Goal: Book appointment/travel/reservation

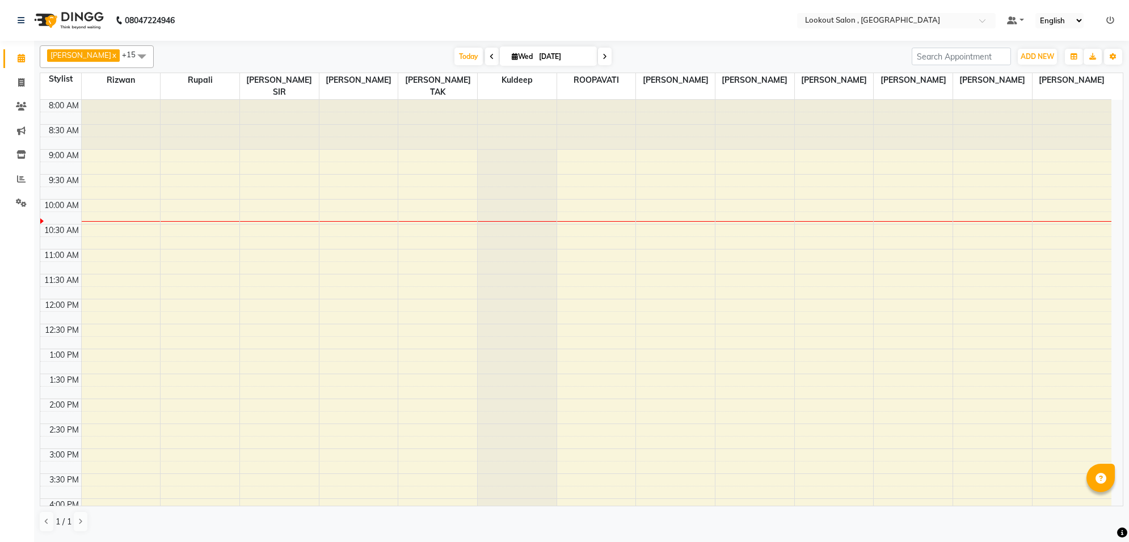
click at [418, 159] on div "8:00 AM 8:30 AM 9:00 AM 9:30 AM 10:00 AM 10:30 AM 11:00 AM 11:30 AM 12:00 PM 12…" at bounding box center [575, 474] width 1071 height 748
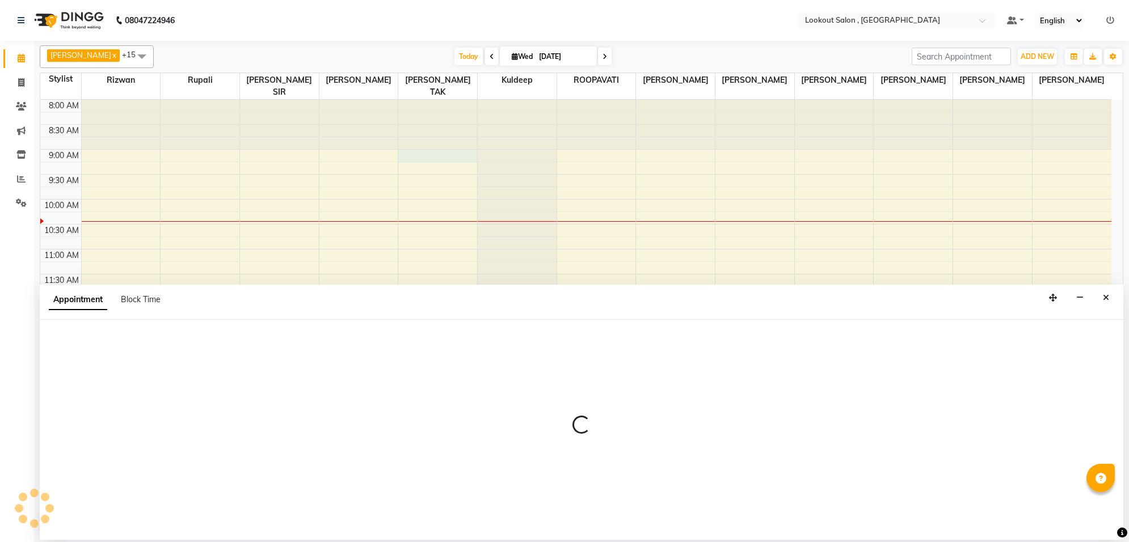
select select "11497"
select select "tentative"
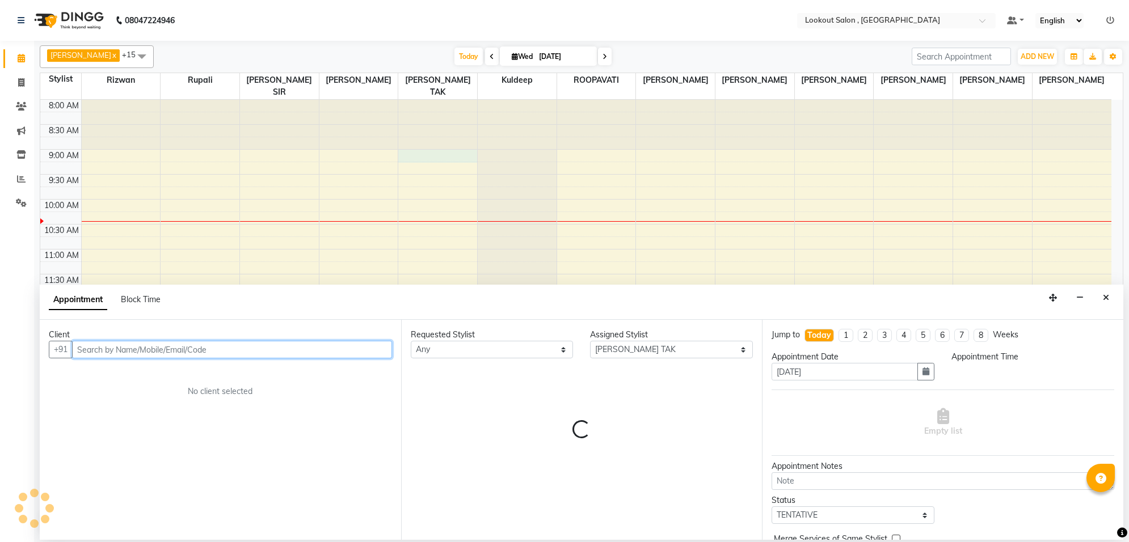
select select "540"
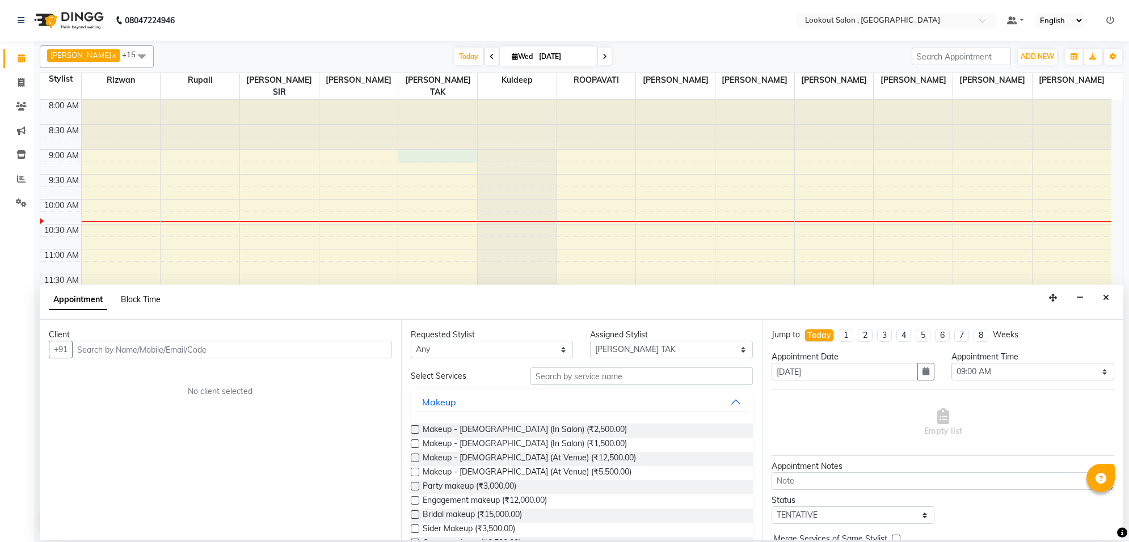
click at [135, 302] on span "Block Time" at bounding box center [141, 299] width 40 height 10
select select "11497"
select select "540"
select select "555"
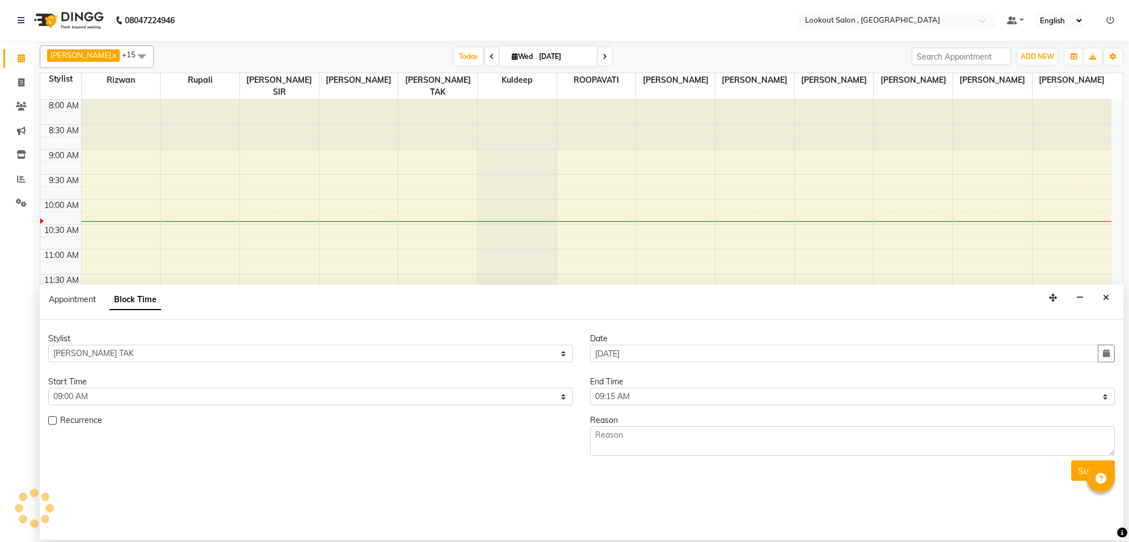
scroll to position [101, 0]
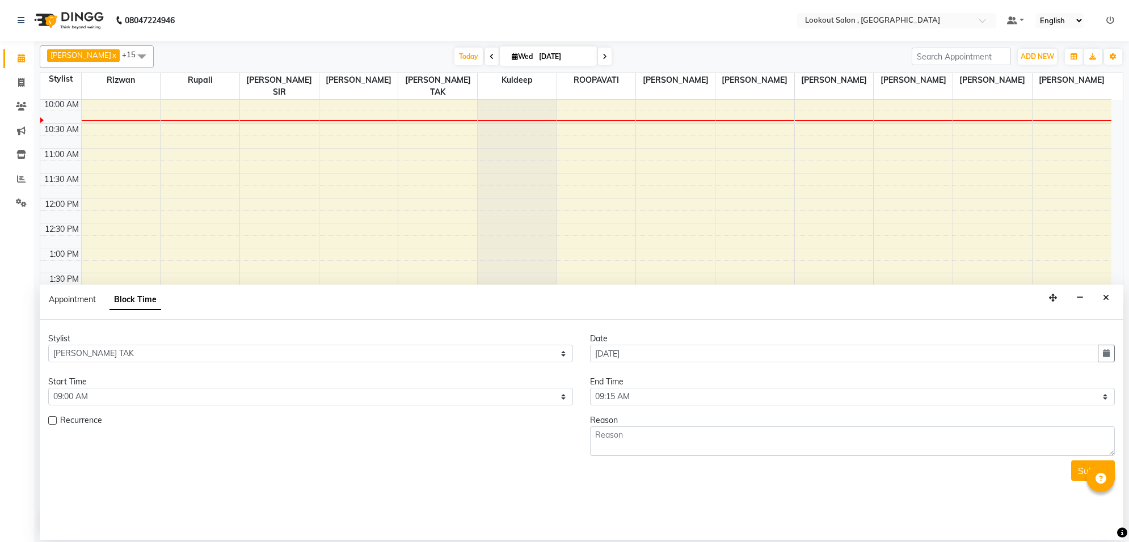
click at [1107, 298] on icon "Close" at bounding box center [1105, 298] width 6 height 8
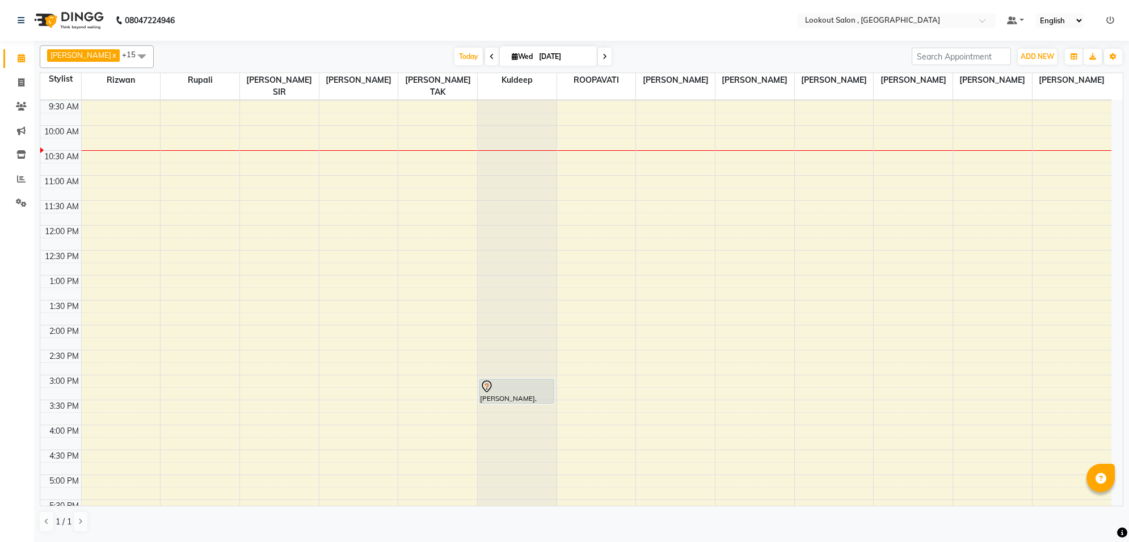
scroll to position [71, 0]
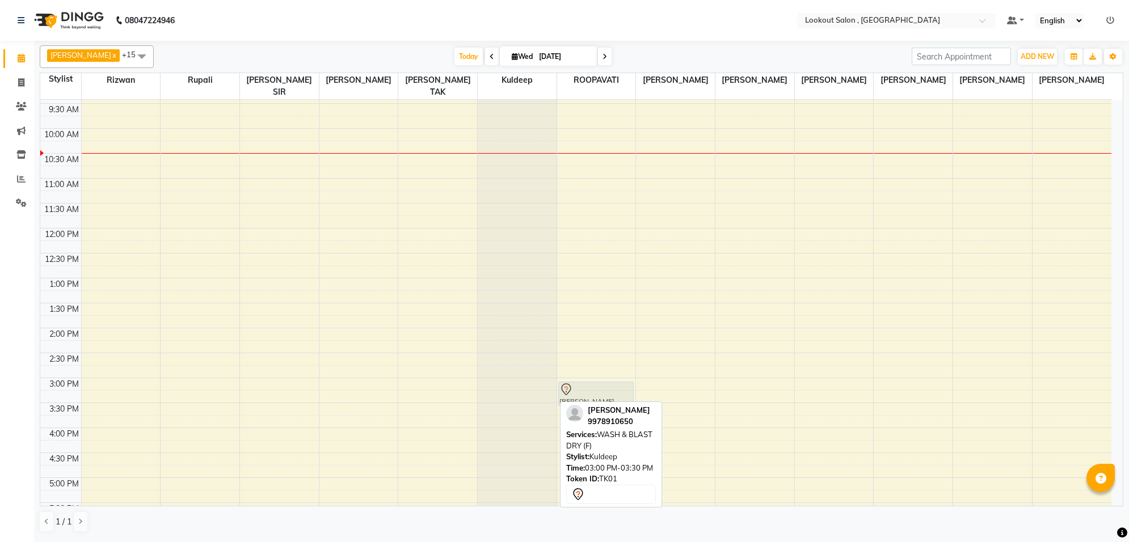
drag, startPoint x: 539, startPoint y: 390, endPoint x: 604, endPoint y: 385, distance: 64.9
click at [604, 385] on tr "[PERSON_NAME], TK01, 03:00 PM-03:30 PM, WASH & BLAST DRY (F) [PERSON_NAME], TK0…" at bounding box center [575, 403] width 1071 height 748
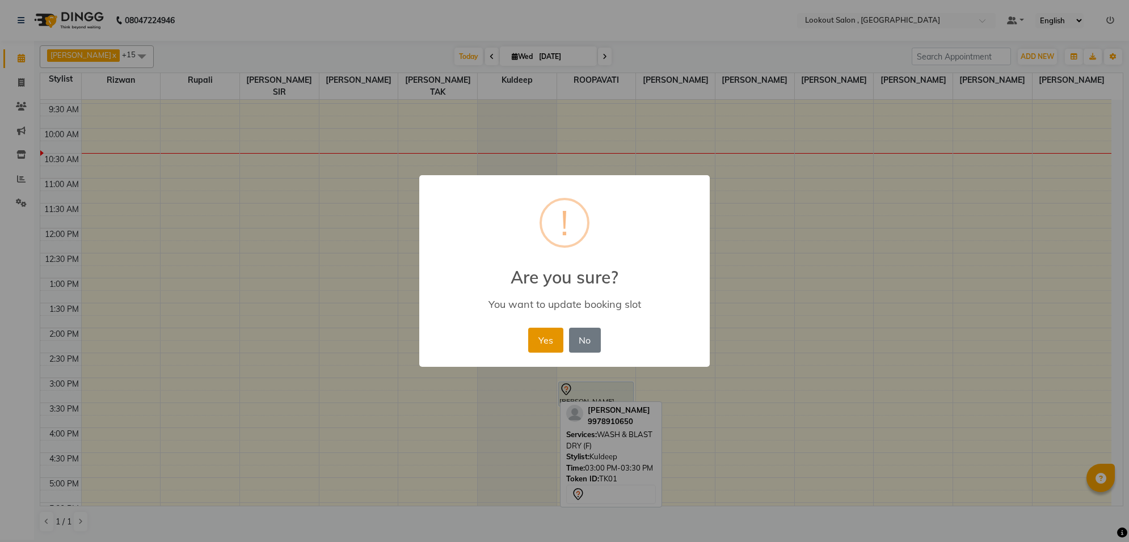
click at [559, 328] on button "Yes" at bounding box center [545, 340] width 35 height 25
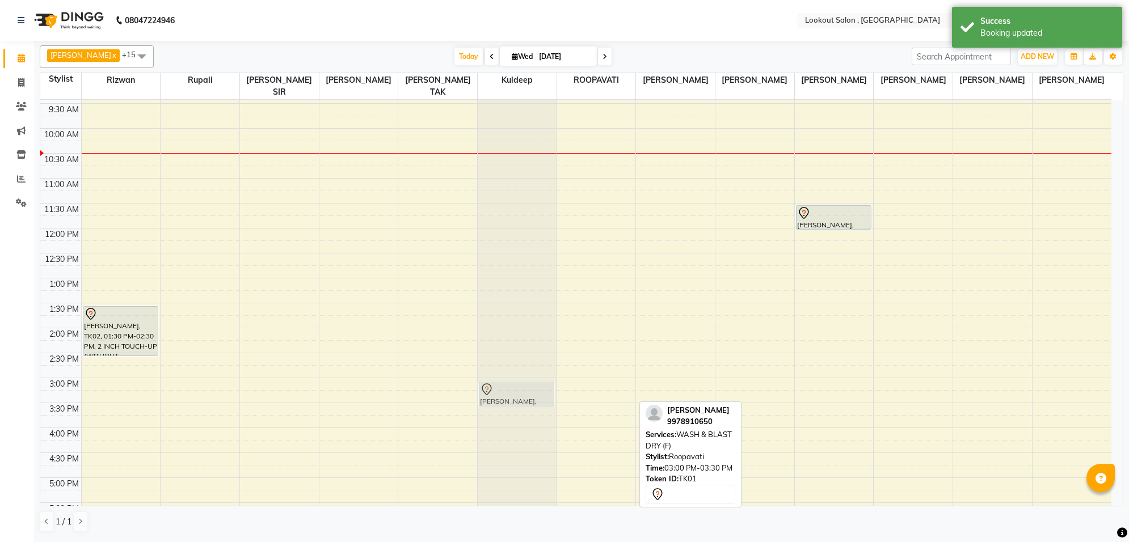
drag, startPoint x: 583, startPoint y: 384, endPoint x: 522, endPoint y: 385, distance: 61.3
click at [522, 385] on tr "[PERSON_NAME], TK02, 01:30 PM-02:30 PM, 2 INCH TOUCH-UP (WITHOUT [MEDICAL_DATA]…" at bounding box center [575, 403] width 1071 height 748
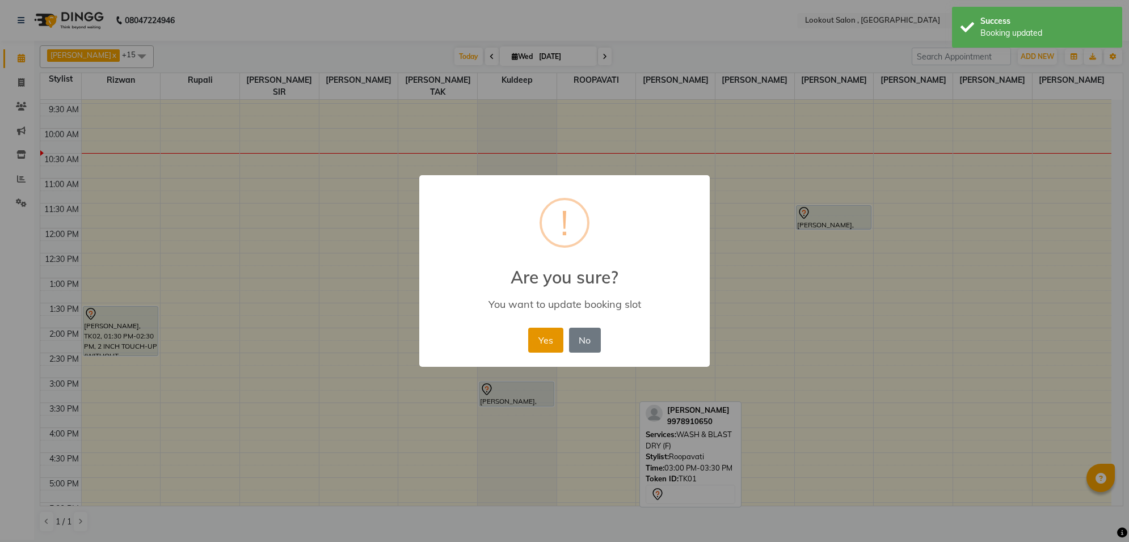
click at [546, 331] on button "Yes" at bounding box center [545, 340] width 35 height 25
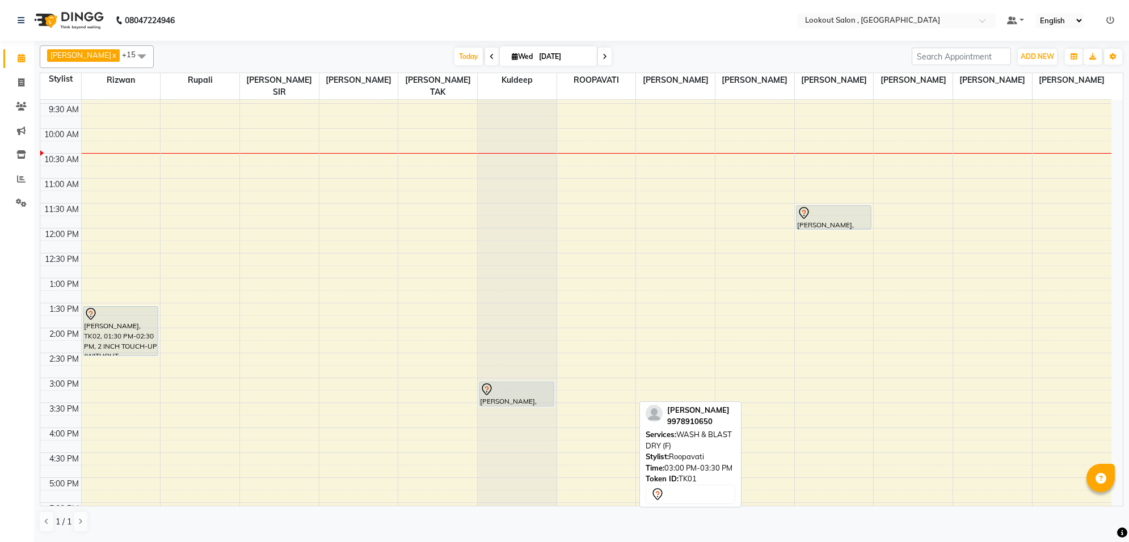
scroll to position [0, 0]
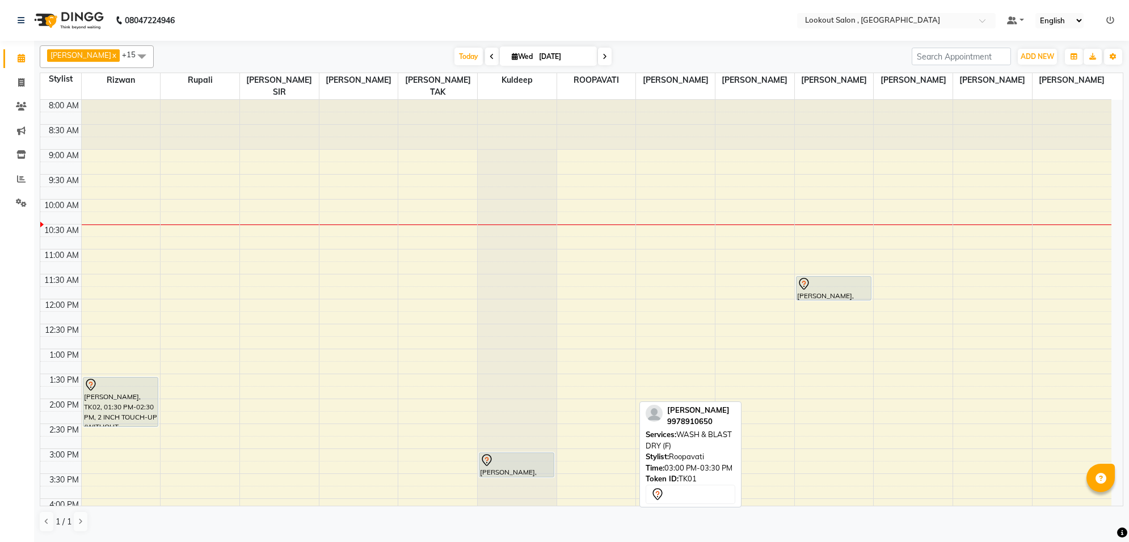
click at [132, 56] on span at bounding box center [141, 56] width 23 height 22
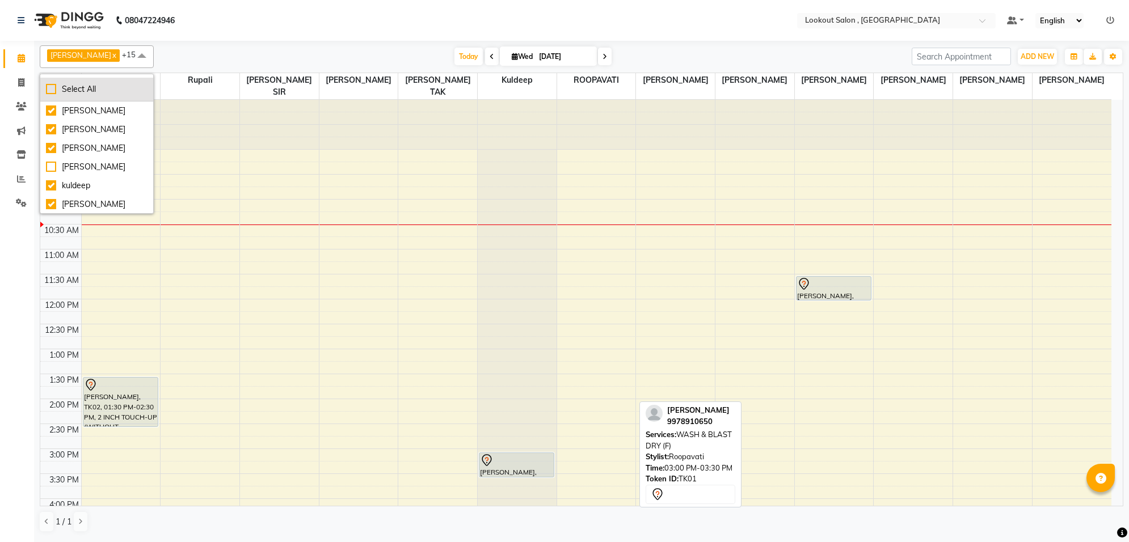
click at [50, 88] on div "Select All" at bounding box center [97, 89] width 102 height 12
checkbox input "true"
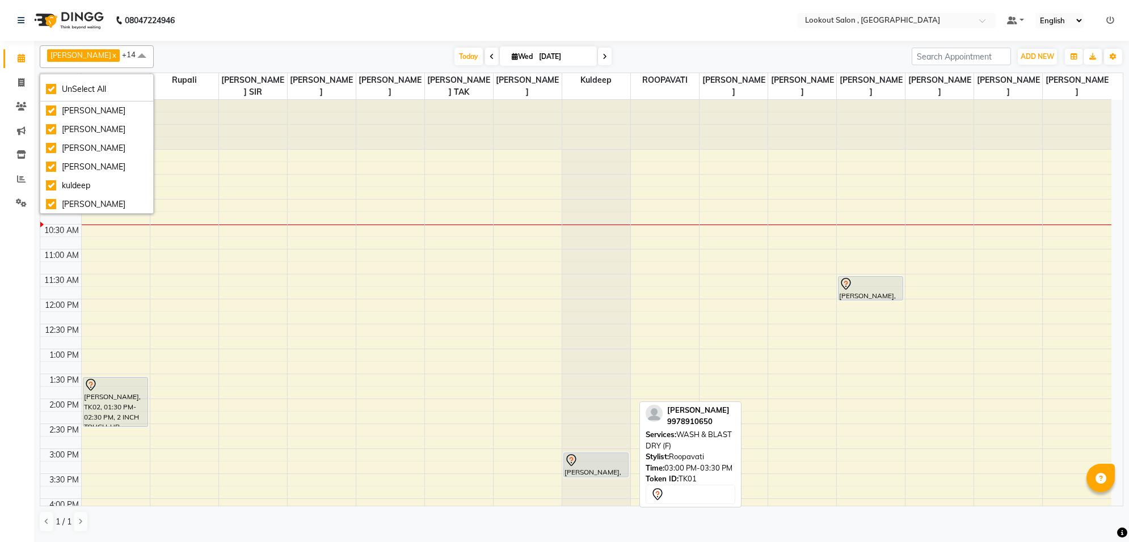
click at [669, 38] on nav "08047224946 Select Location × Lookout Salon , Chickoowadi Default Panel My Pane…" at bounding box center [564, 20] width 1129 height 41
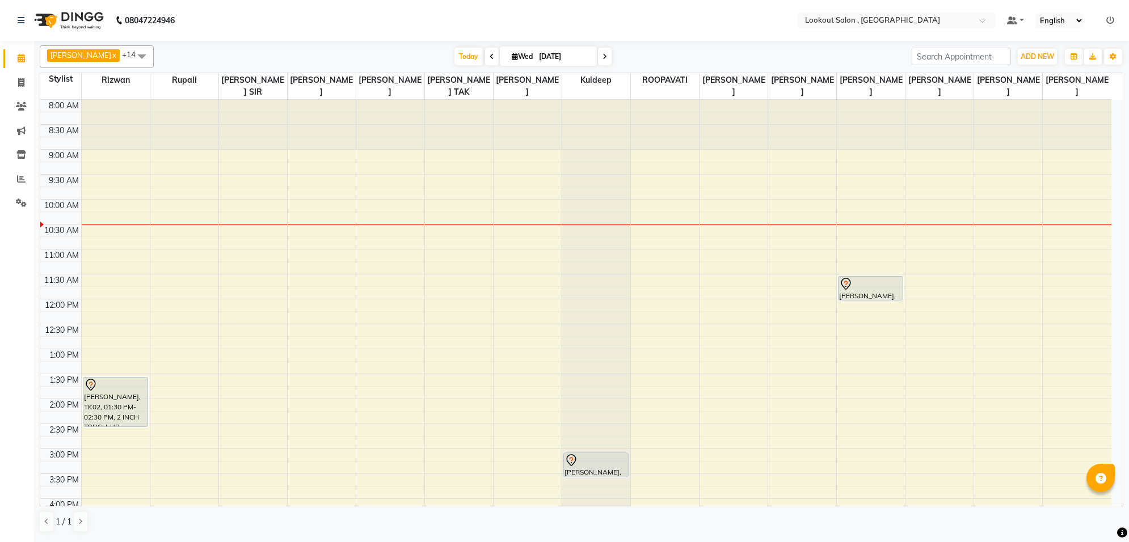
click at [130, 58] on span at bounding box center [141, 56] width 23 height 22
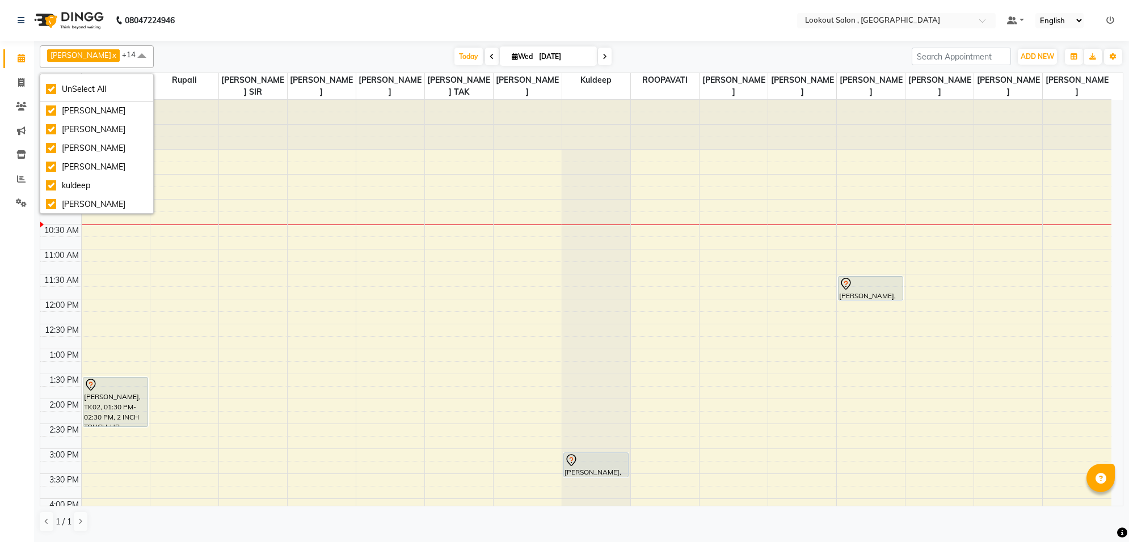
click at [224, 55] on div "[DATE] [DATE]" at bounding box center [532, 56] width 746 height 17
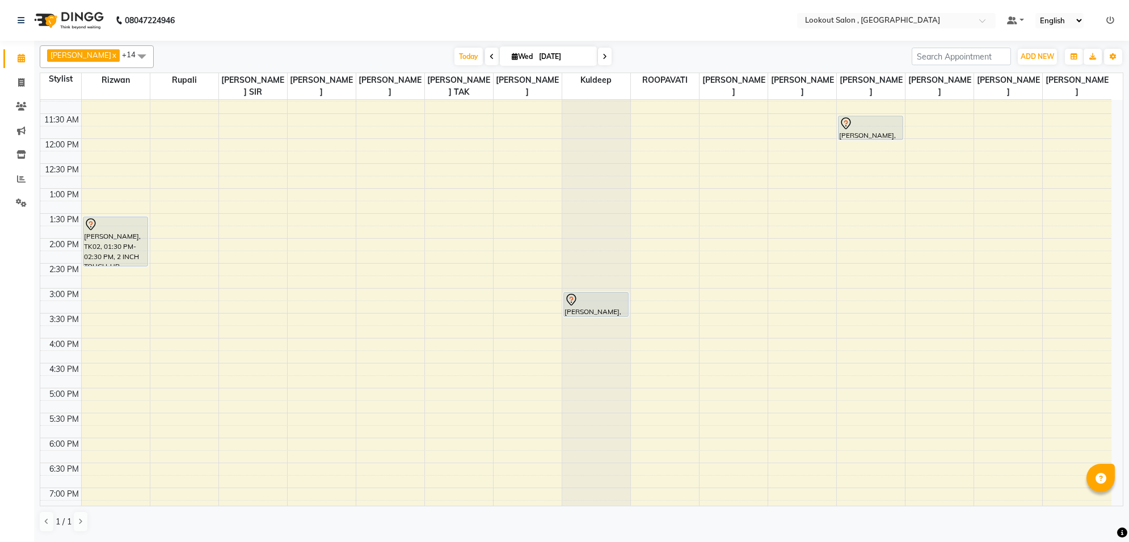
scroll to position [159, 0]
click at [105, 176] on div "8:00 AM 8:30 AM 9:00 AM 9:30 AM 10:00 AM 10:30 AM 11:00 AM 11:30 AM 12:00 PM 12…" at bounding box center [575, 314] width 1071 height 748
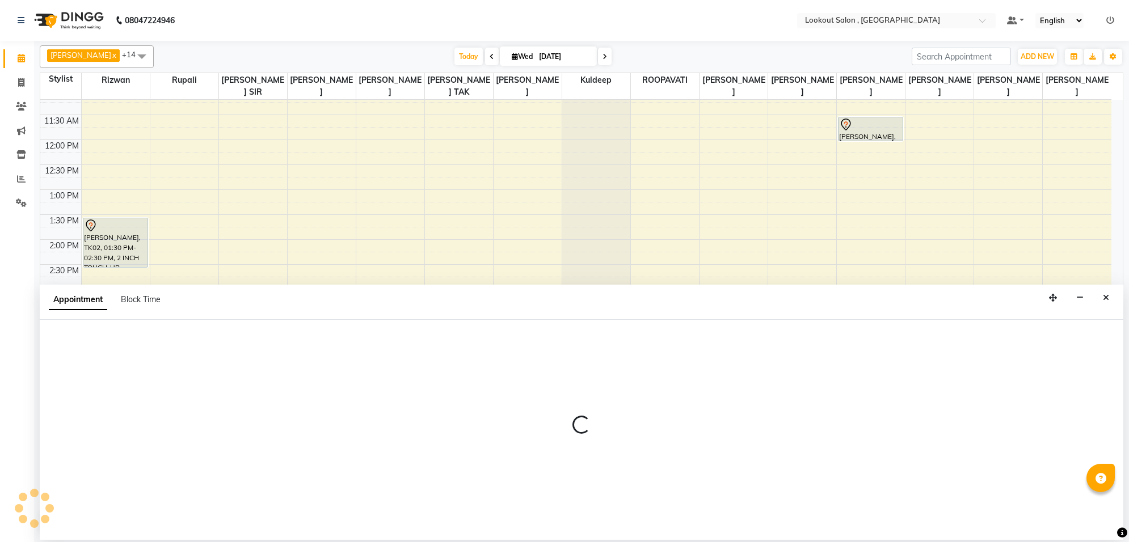
select select "4387"
select select "750"
select select "tentative"
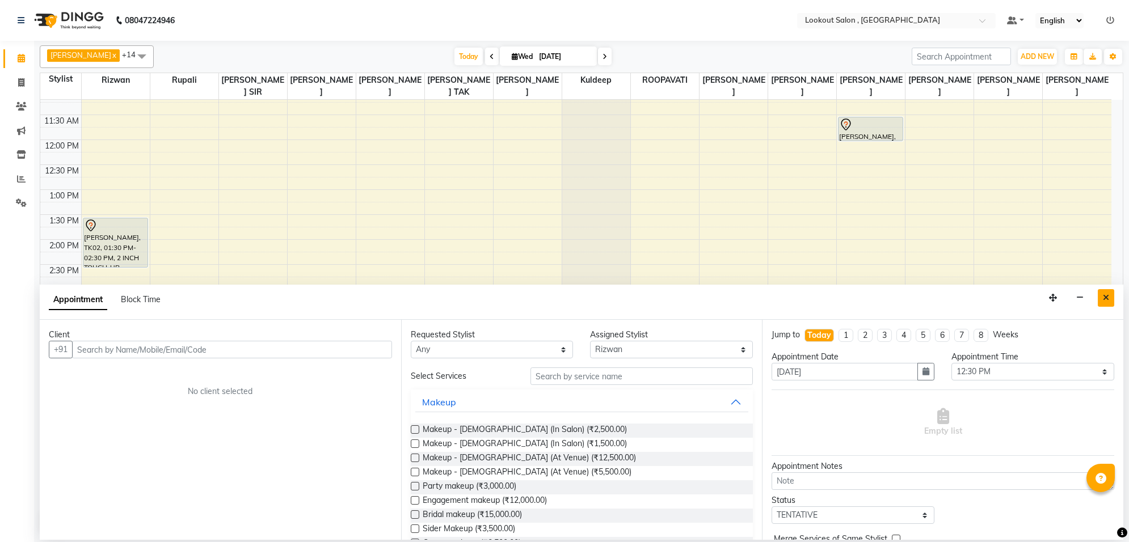
click at [1107, 299] on icon "Close" at bounding box center [1105, 298] width 6 height 8
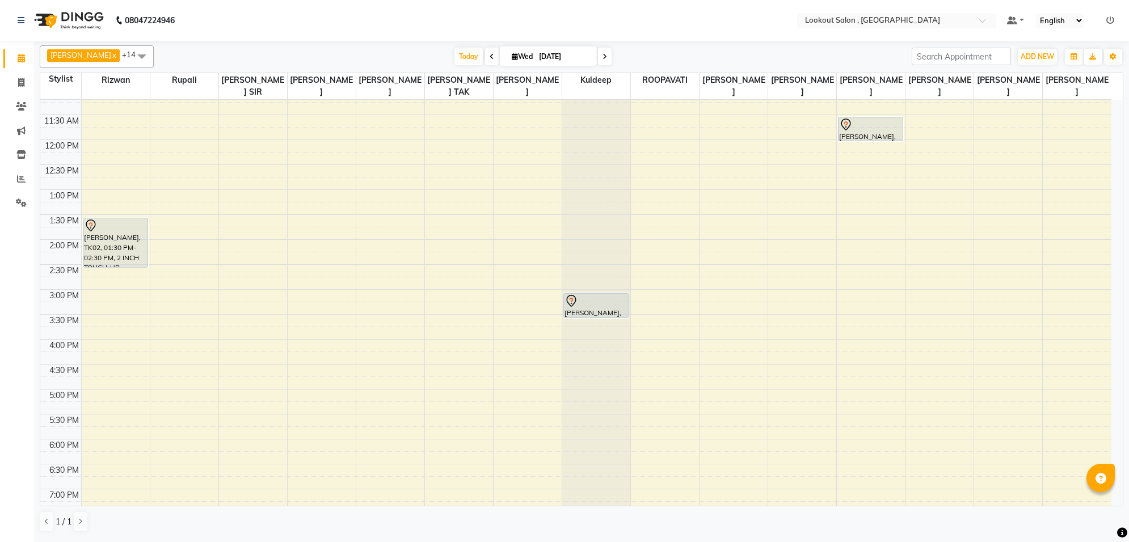
click at [312, 209] on div "8:00 AM 8:30 AM 9:00 AM 9:30 AM 10:00 AM 10:30 AM 11:00 AM 11:30 AM 12:00 PM 12…" at bounding box center [575, 314] width 1071 height 748
select select "7174"
select select "tentative"
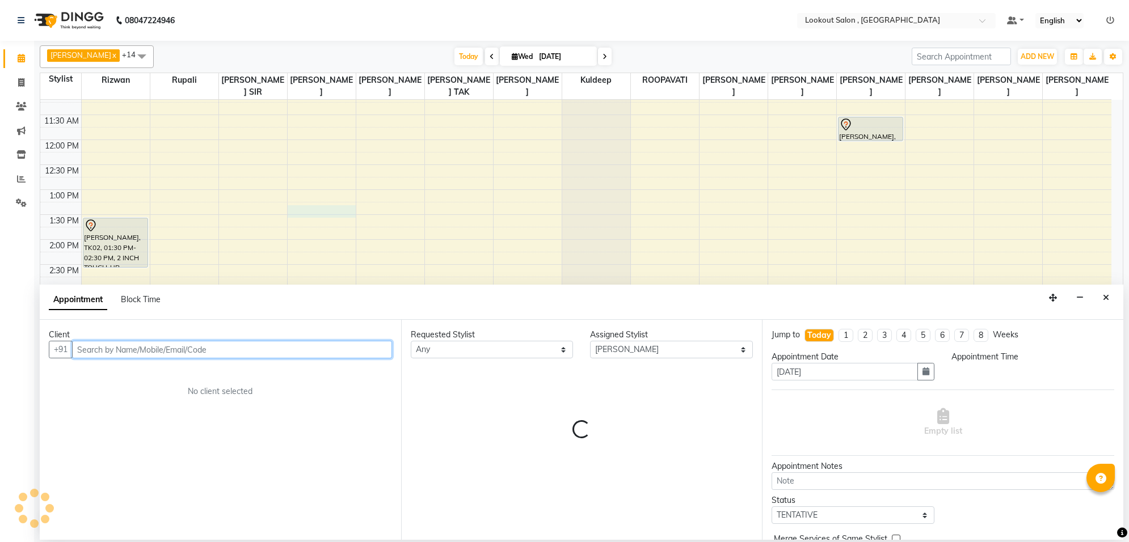
select select "795"
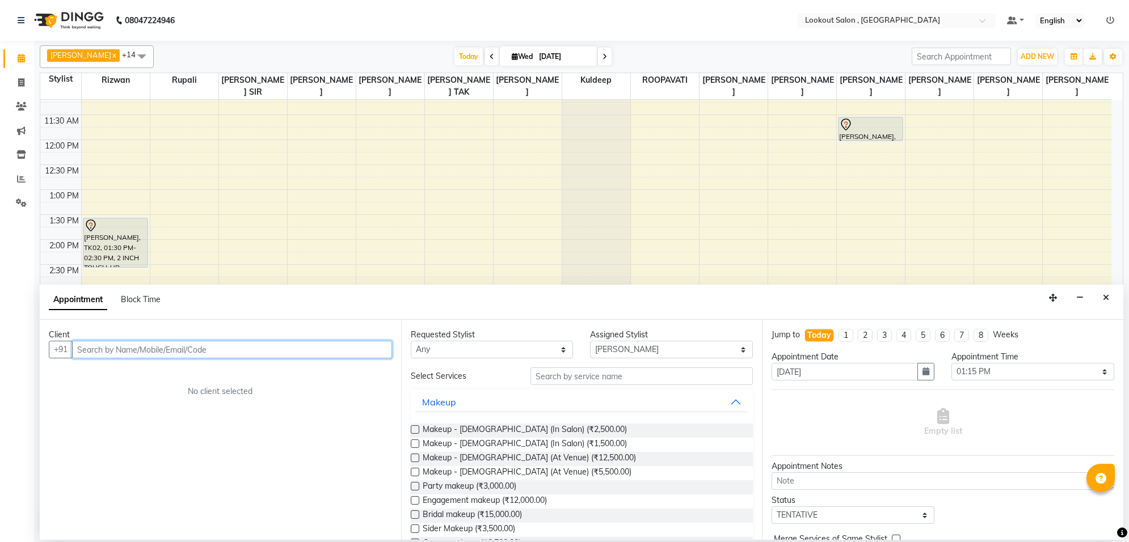
click at [339, 350] on input "text" at bounding box center [232, 350] width 320 height 18
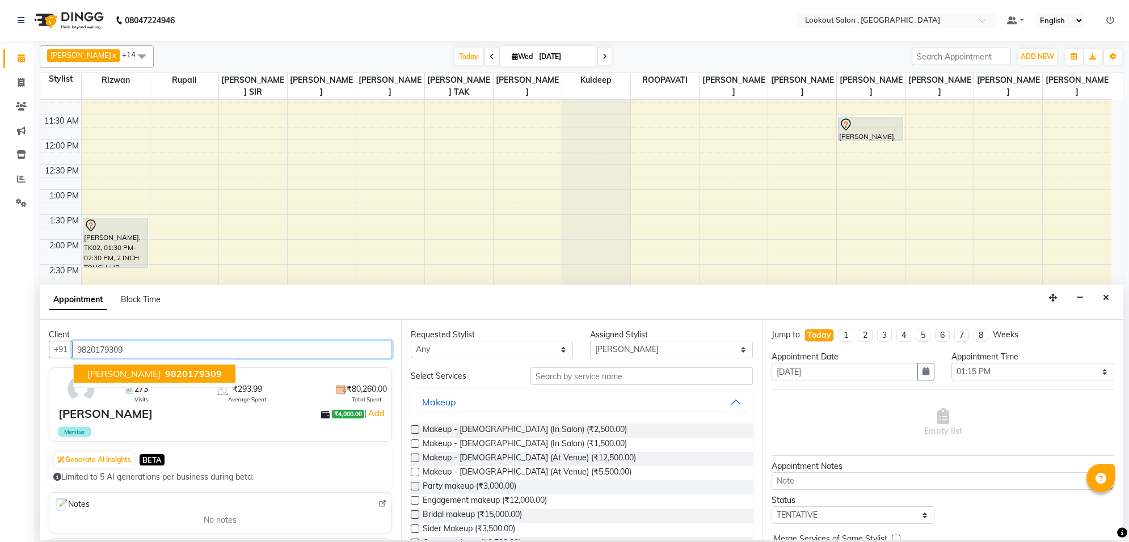
click at [214, 375] on span "9820179309" at bounding box center [193, 373] width 57 height 11
type input "9820179309"
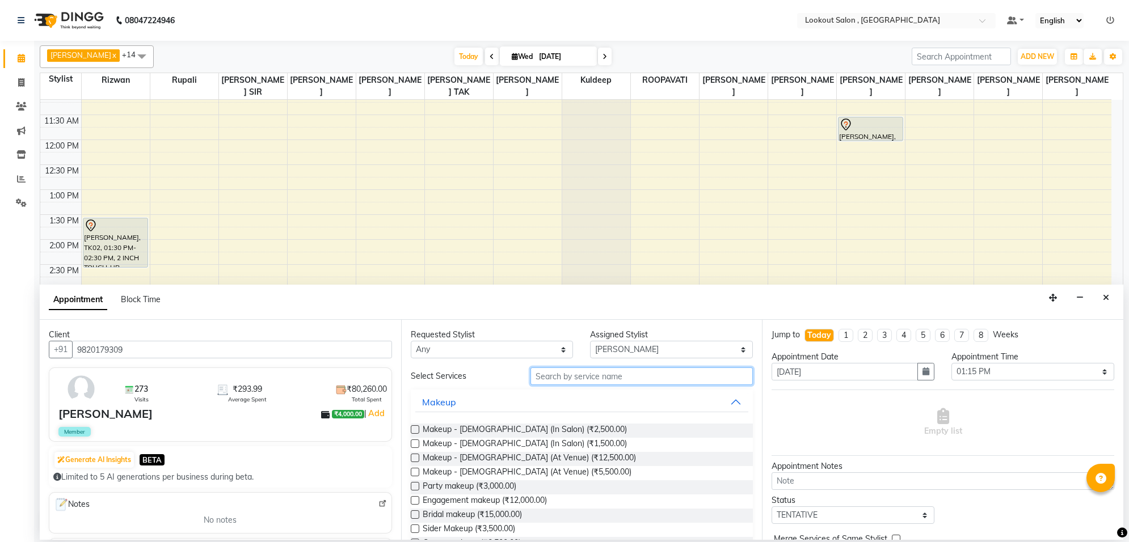
click at [564, 383] on input "text" at bounding box center [641, 376] width 222 height 18
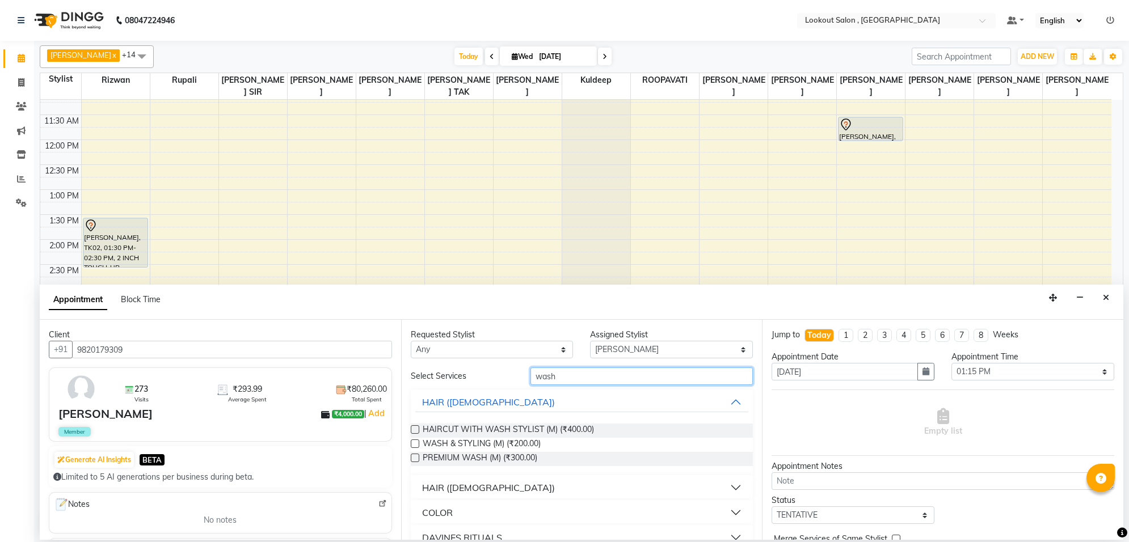
type input "wash"
click at [471, 491] on div "HAIR ([DEMOGRAPHIC_DATA])" at bounding box center [488, 488] width 133 height 14
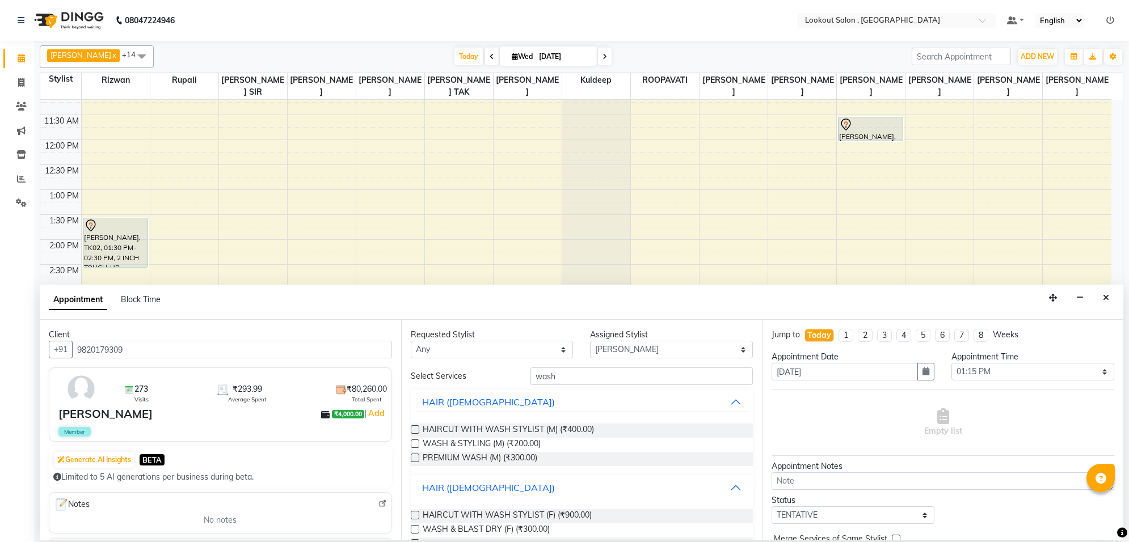
scroll to position [94, 0]
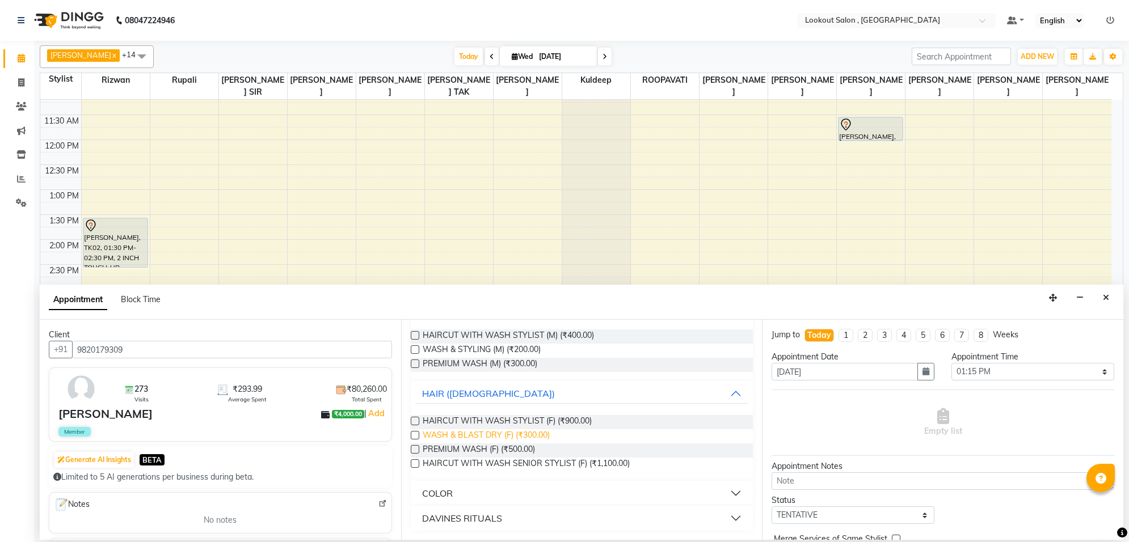
click at [497, 438] on span "WASH & BLAST DRY (F) (₹300.00)" at bounding box center [485, 436] width 127 height 14
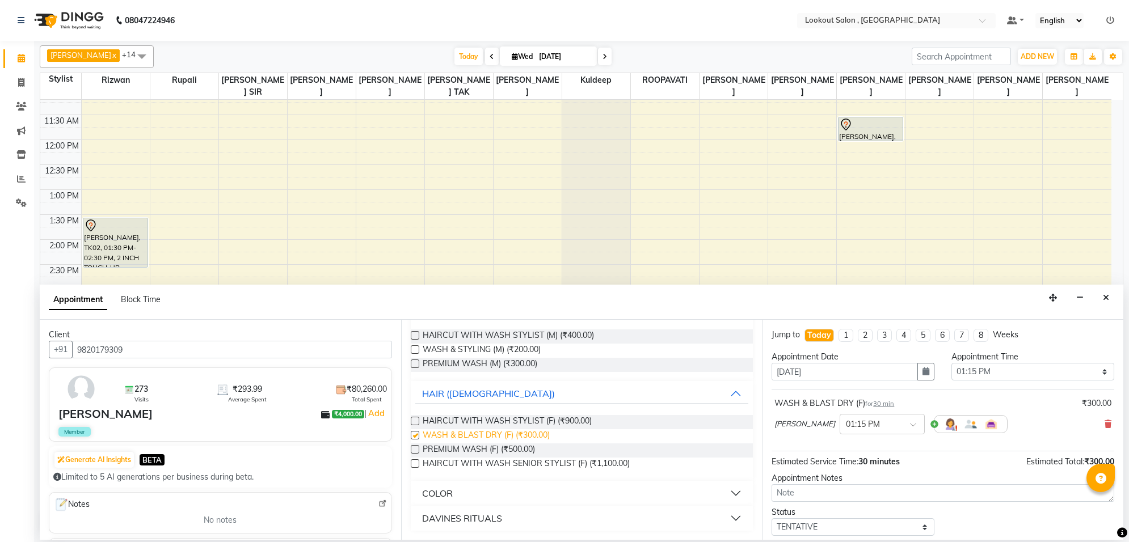
checkbox input "false"
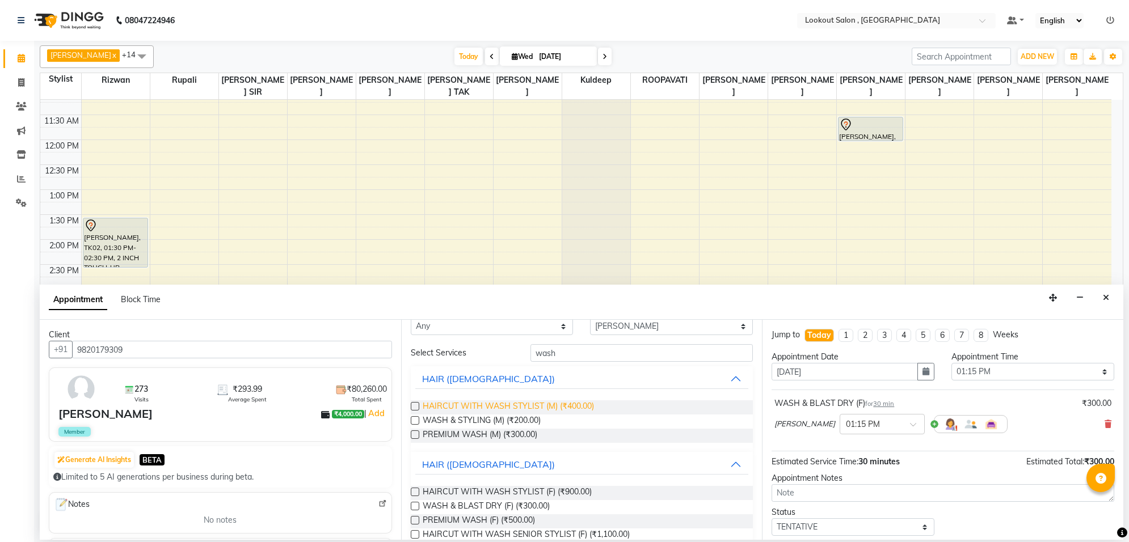
scroll to position [0, 0]
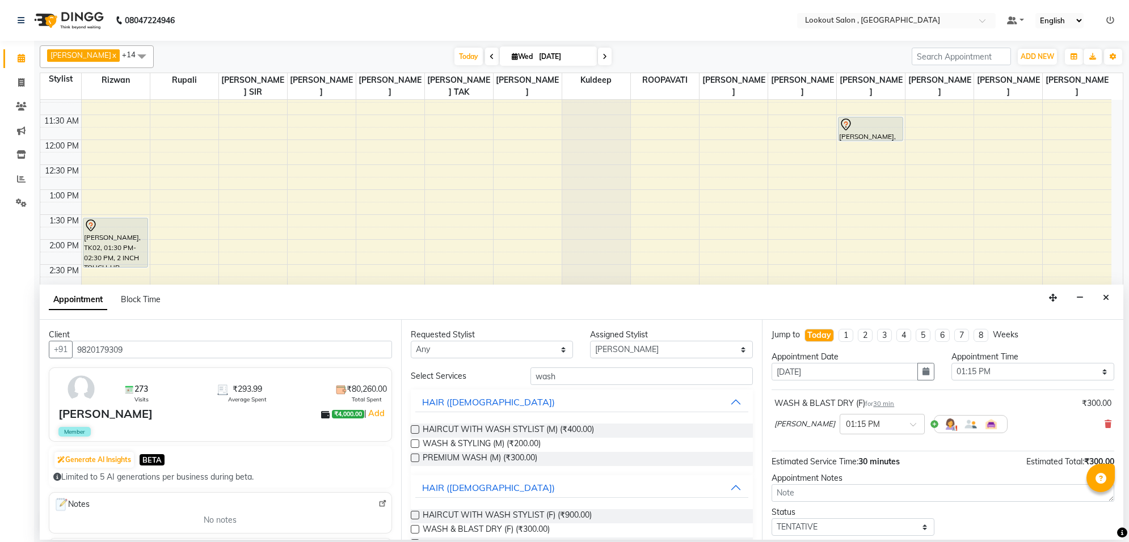
click at [504, 361] on div "Requested Stylist Any [PERSON_NAME] [PERSON_NAME] [PERSON_NAME] [PERSON_NAME] […" at bounding box center [581, 430] width 361 height 220
click at [509, 350] on select "Any [PERSON_NAME] [PERSON_NAME] [PERSON_NAME] [PERSON_NAME] kuldeep NANDINI [PE…" at bounding box center [492, 350] width 163 height 18
select select "7174"
click at [411, 341] on select "Any [PERSON_NAME] [PERSON_NAME] [PERSON_NAME] [PERSON_NAME] kuldeep NANDINI [PE…" at bounding box center [492, 350] width 163 height 18
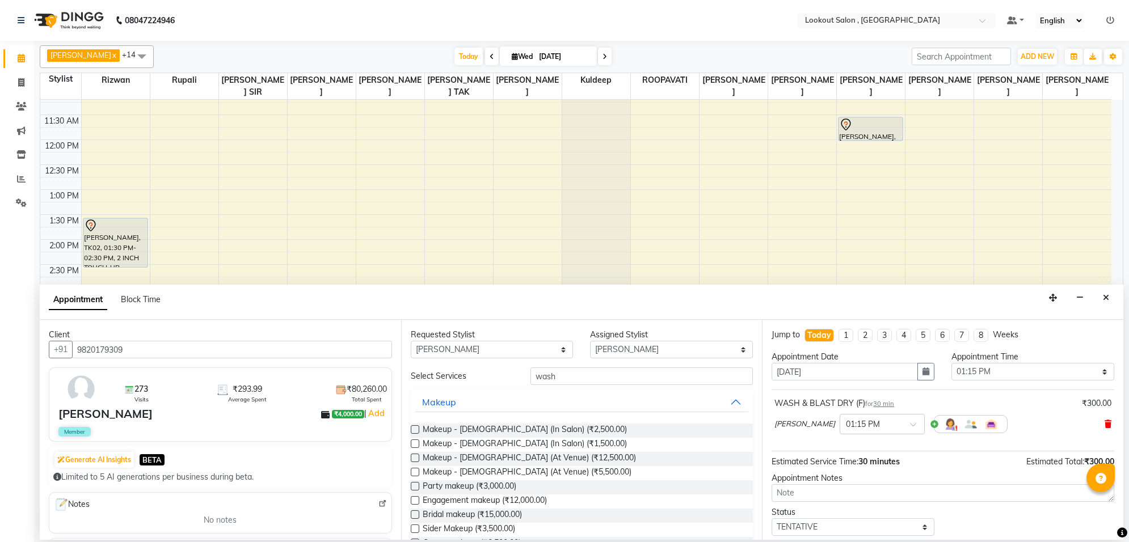
click at [1104, 422] on icon at bounding box center [1107, 424] width 7 height 8
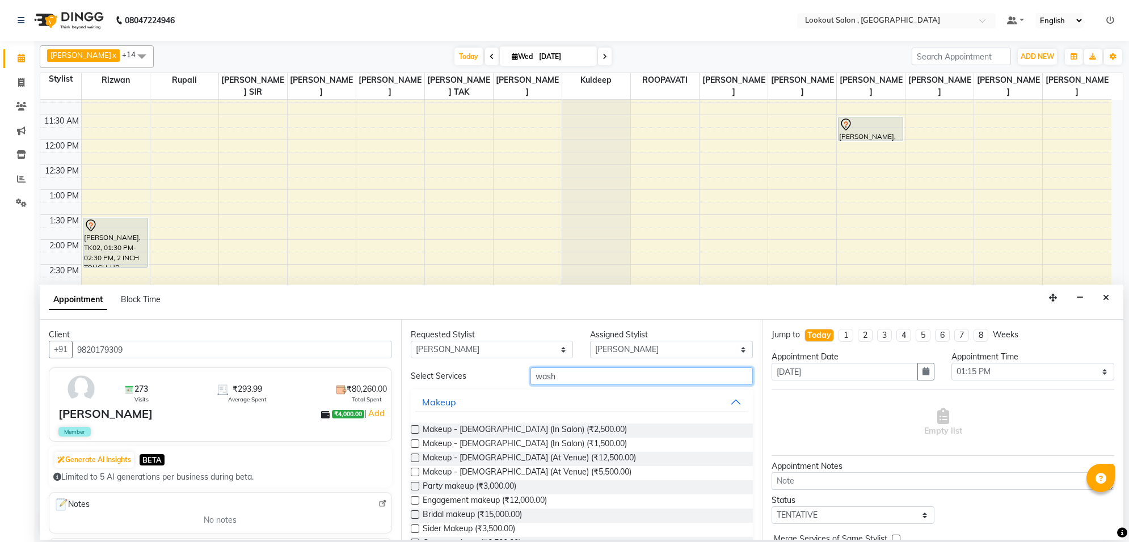
click at [572, 375] on input "wash" at bounding box center [641, 376] width 222 height 18
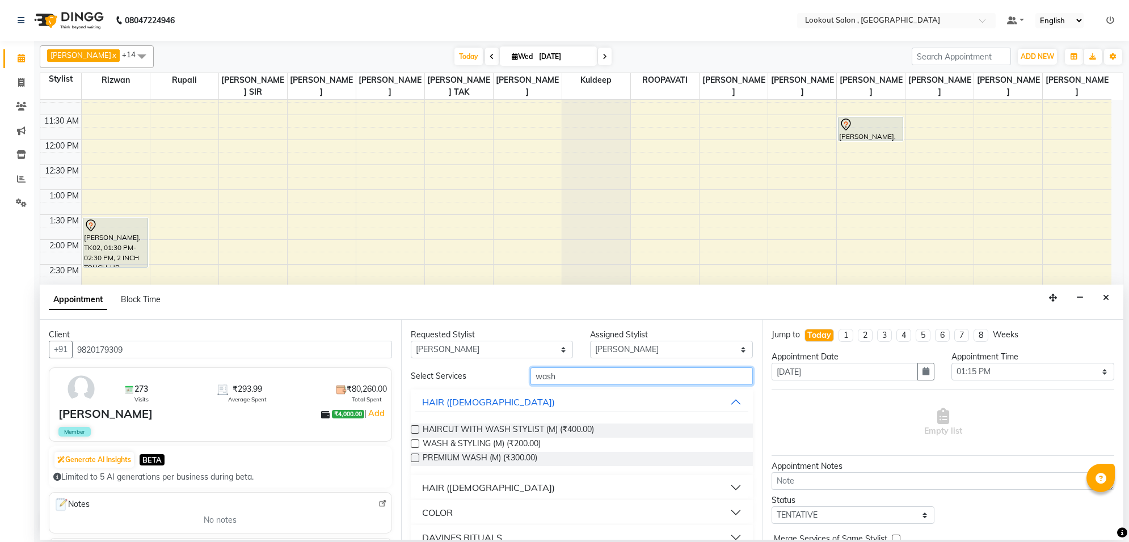
type input "wash"
drag, startPoint x: 468, startPoint y: 485, endPoint x: 506, endPoint y: 493, distance: 39.5
click at [467, 485] on div "HAIR ([DEMOGRAPHIC_DATA])" at bounding box center [488, 488] width 133 height 14
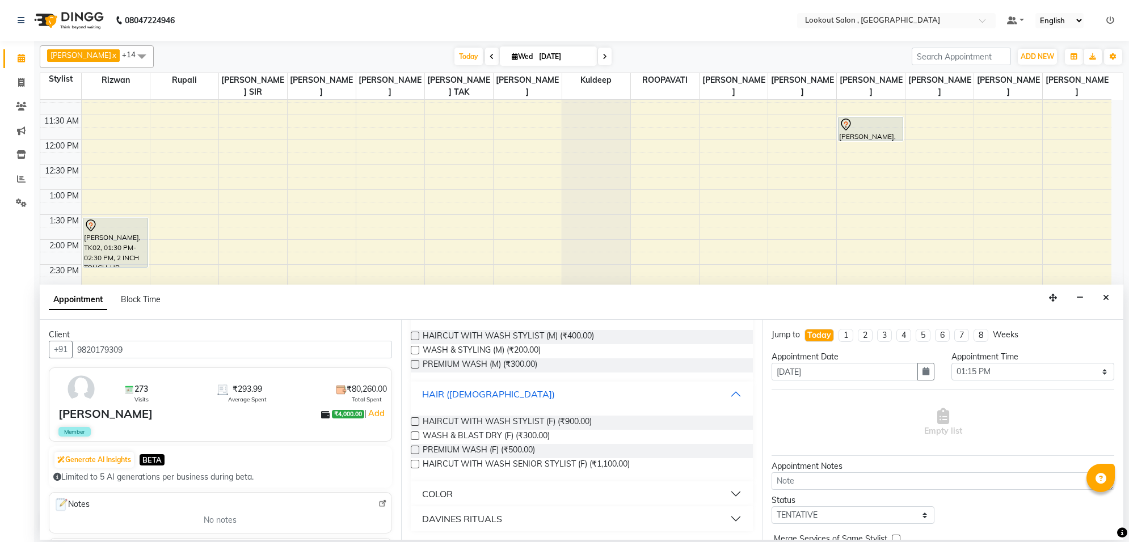
scroll to position [94, 0]
click at [534, 434] on span "WASH & BLAST DRY (F) (₹300.00)" at bounding box center [485, 436] width 127 height 14
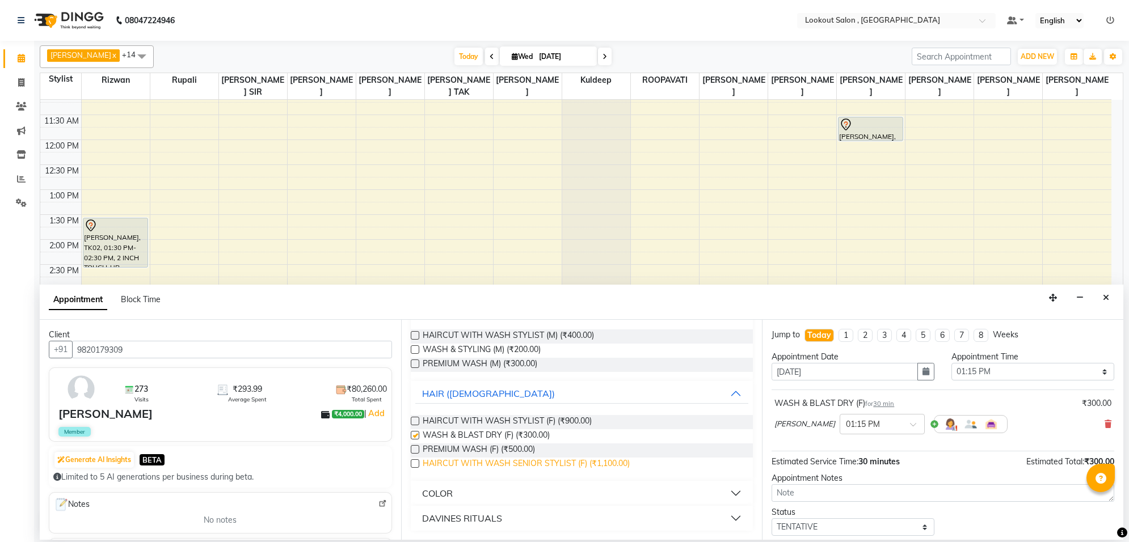
checkbox input "false"
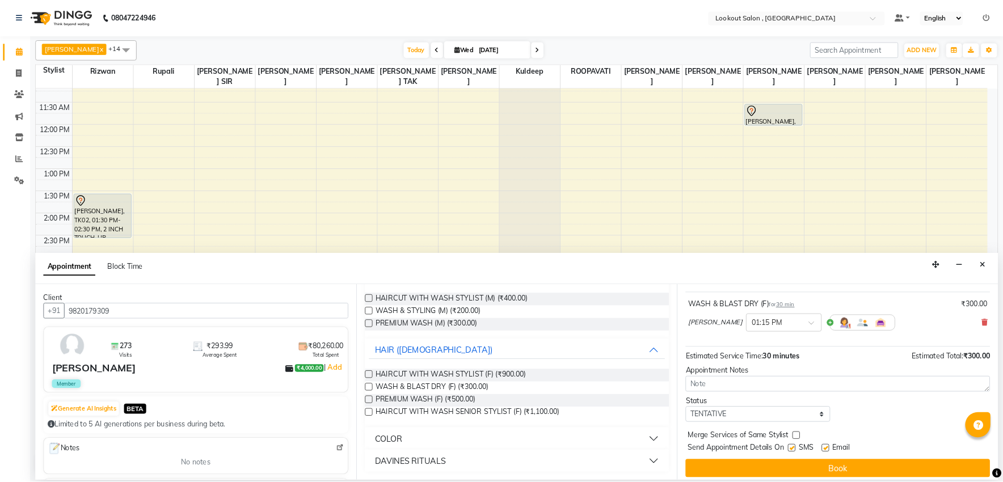
scroll to position [69, 0]
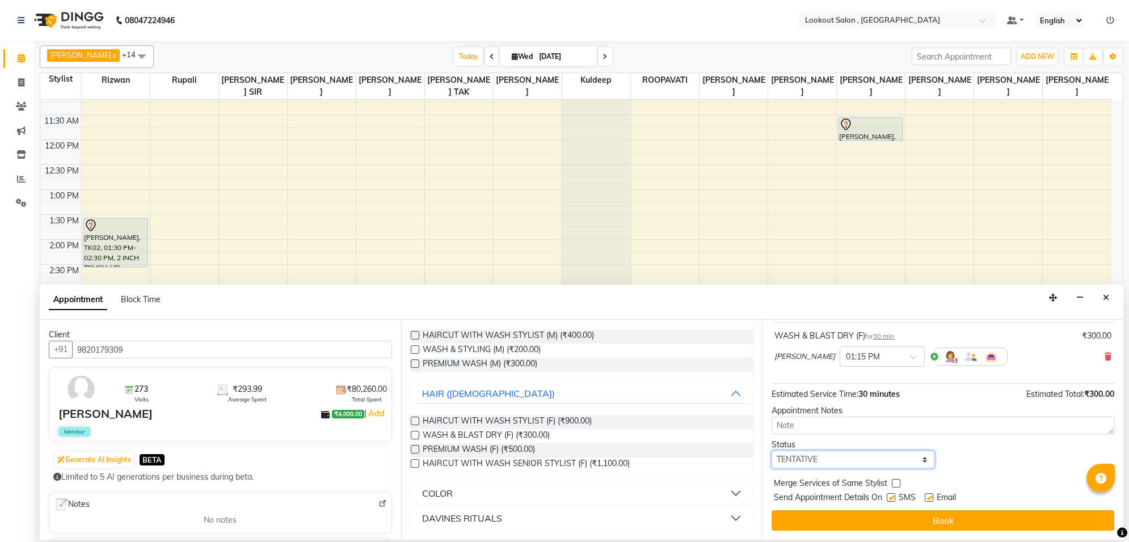
click at [802, 458] on select "Select TENTATIVE CONFIRM CHECK-IN UPCOMING" at bounding box center [852, 460] width 163 height 18
select select "confirm booking"
click at [771, 451] on select "Select TENTATIVE CONFIRM CHECK-IN UPCOMING" at bounding box center [852, 460] width 163 height 18
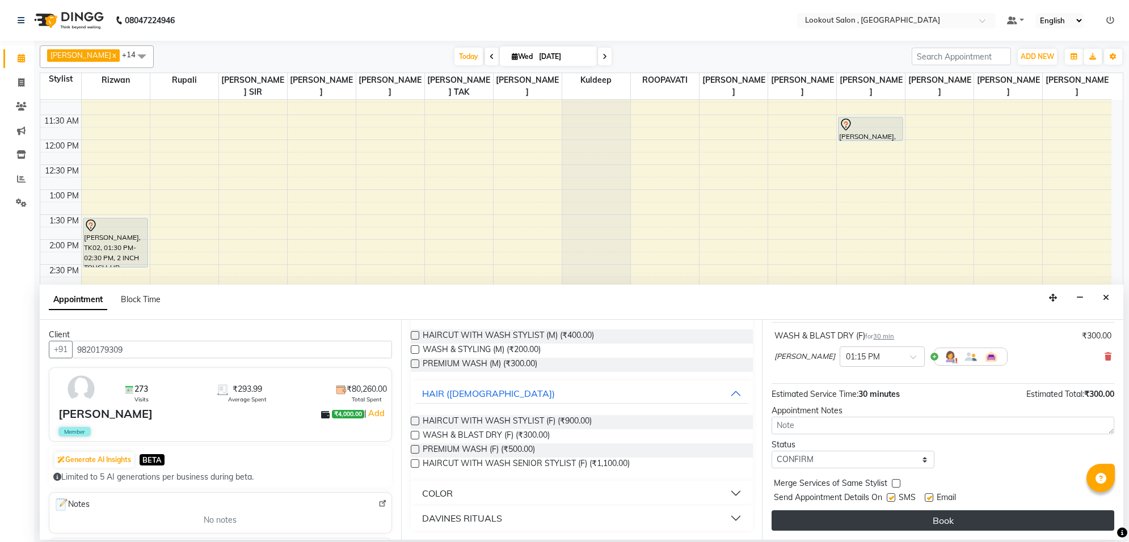
click at [894, 522] on button "Book" at bounding box center [942, 520] width 343 height 20
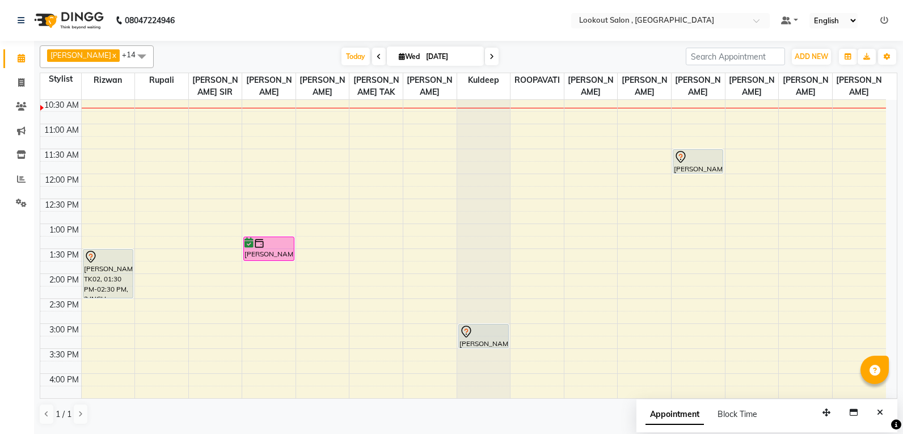
scroll to position [202, 0]
